Goal: Check status

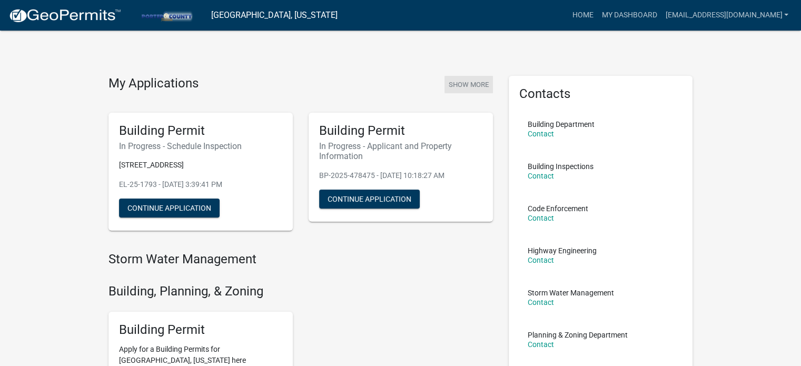
click at [455, 83] on button "Show More" at bounding box center [469, 84] width 48 height 17
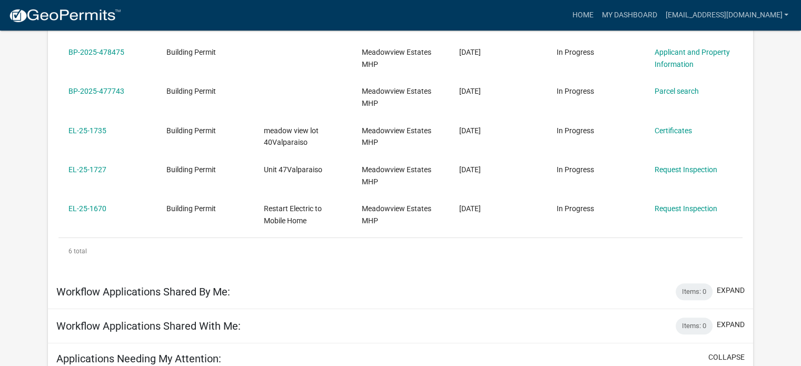
scroll to position [186, 0]
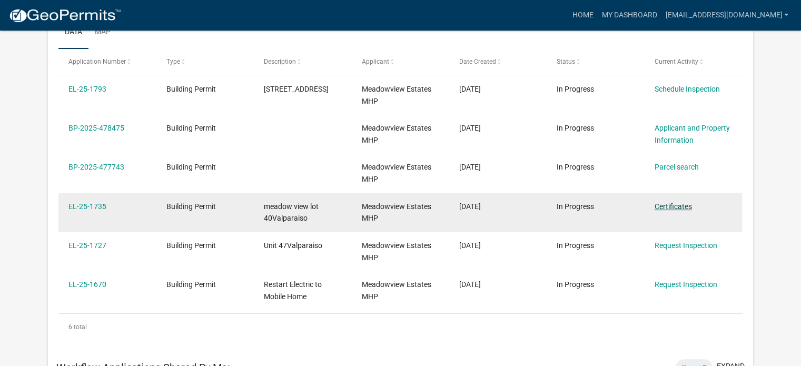
click at [682, 204] on link "Certificates" at bounding box center [673, 206] width 37 height 8
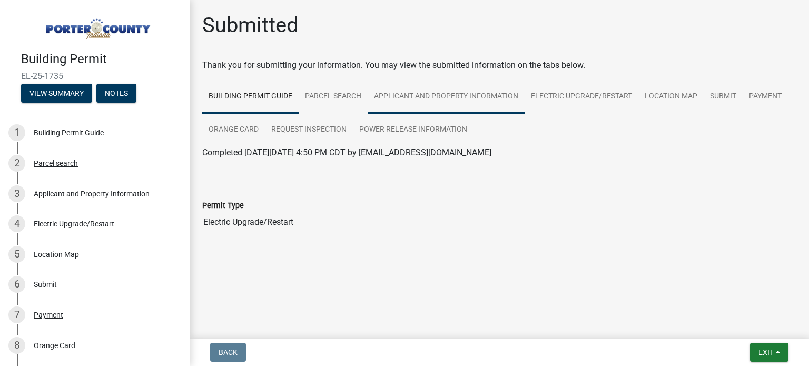
click at [408, 95] on link "Applicant and Property Information" at bounding box center [446, 97] width 157 height 34
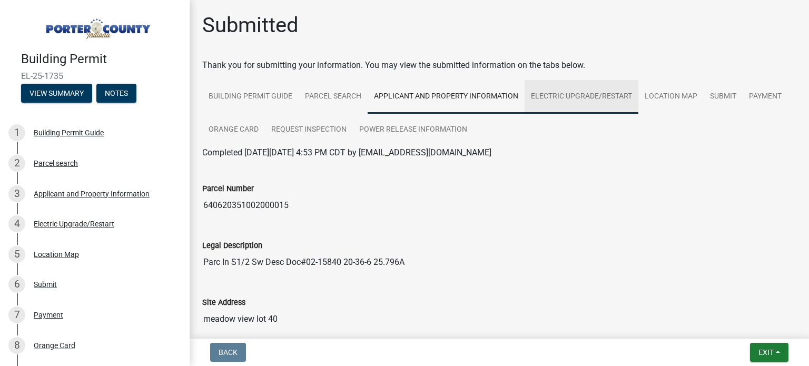
click at [597, 100] on link "Electric Upgrade/Restart" at bounding box center [582, 97] width 114 height 34
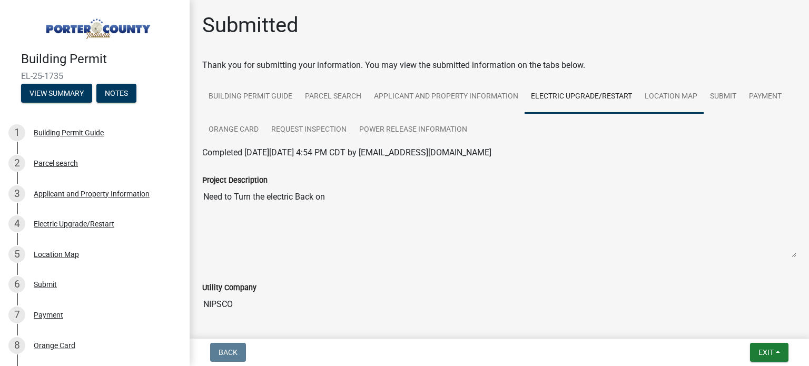
click at [685, 103] on link "Location Map" at bounding box center [670, 97] width 65 height 34
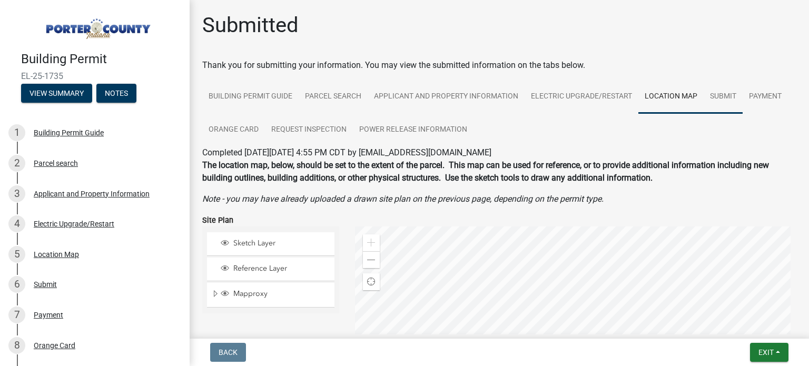
click at [718, 97] on link "Submit" at bounding box center [723, 97] width 39 height 34
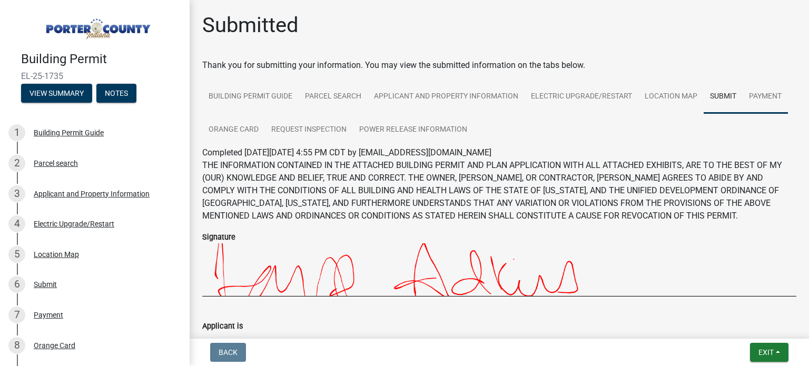
click at [746, 91] on link "Payment" at bounding box center [765, 97] width 45 height 34
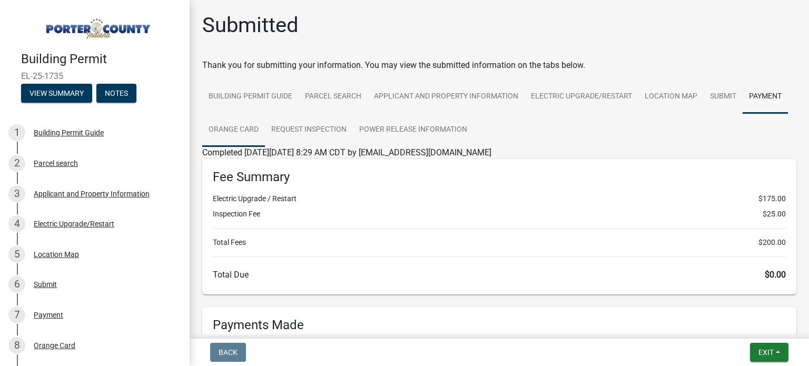
click at [233, 128] on link "Orange Card" at bounding box center [233, 130] width 63 height 34
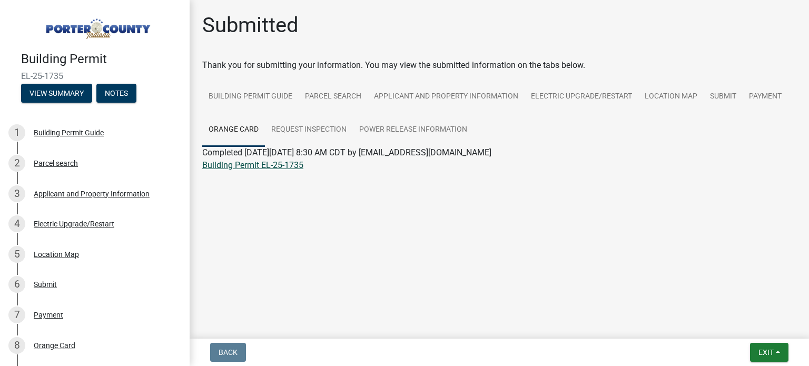
click at [263, 166] on link "Building Permit EL-25-1735" at bounding box center [252, 165] width 101 height 10
